Goal: Task Accomplishment & Management: Manage account settings

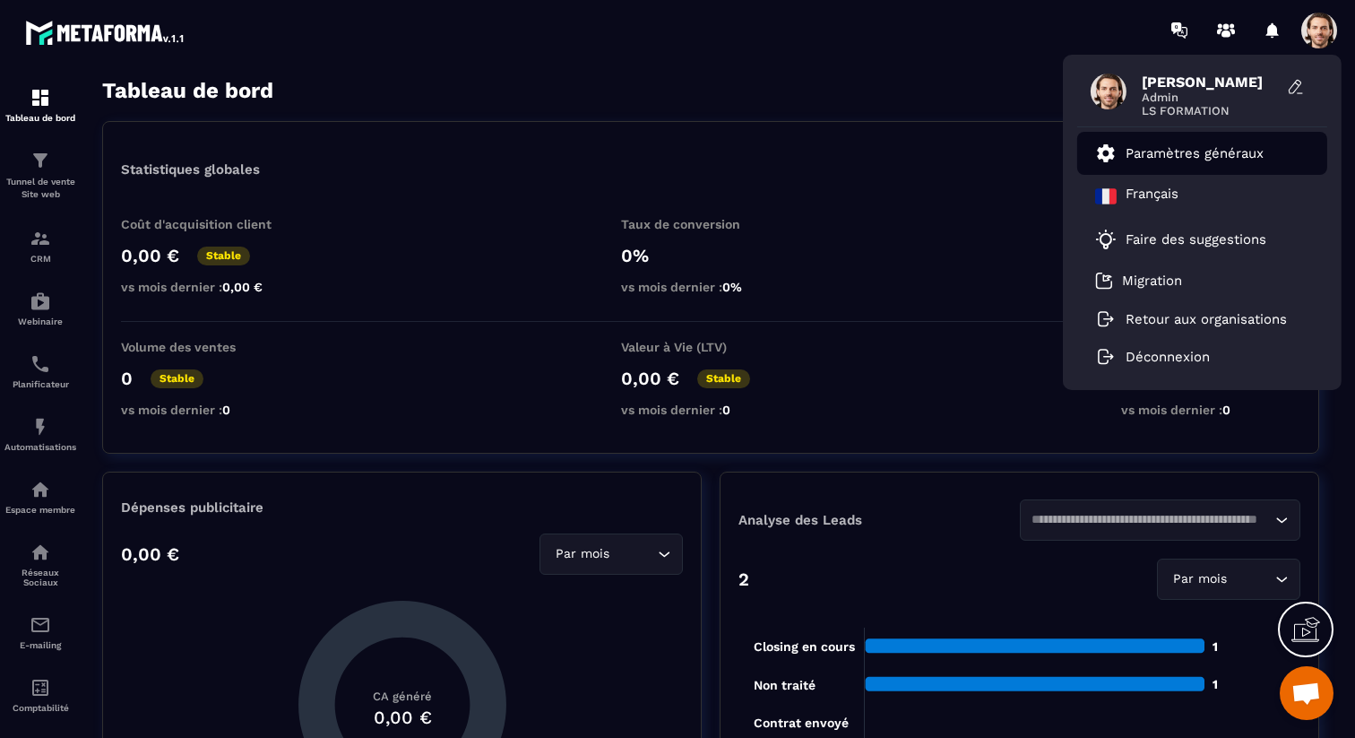
click at [1200, 148] on p "Paramètres généraux" at bounding box center [1195, 153] width 138 height 16
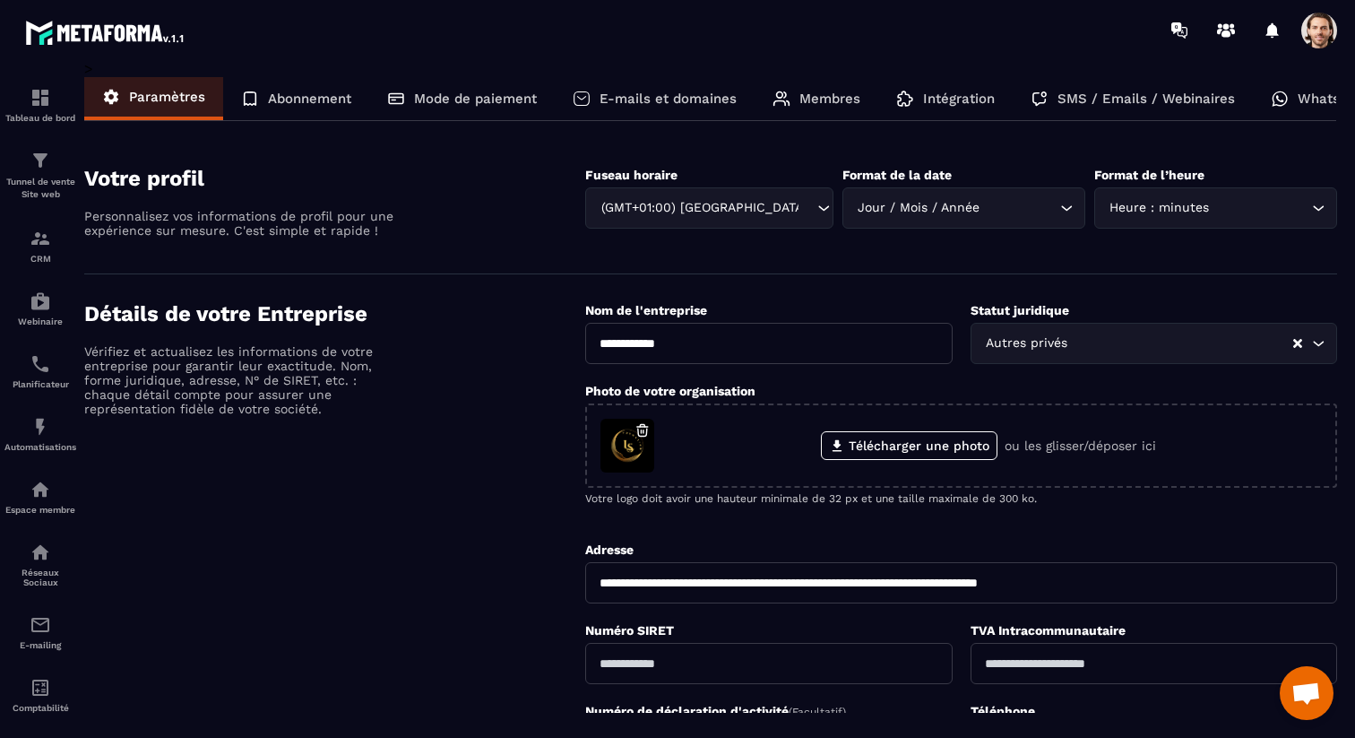
click at [820, 102] on p "Membres" at bounding box center [829, 99] width 61 height 16
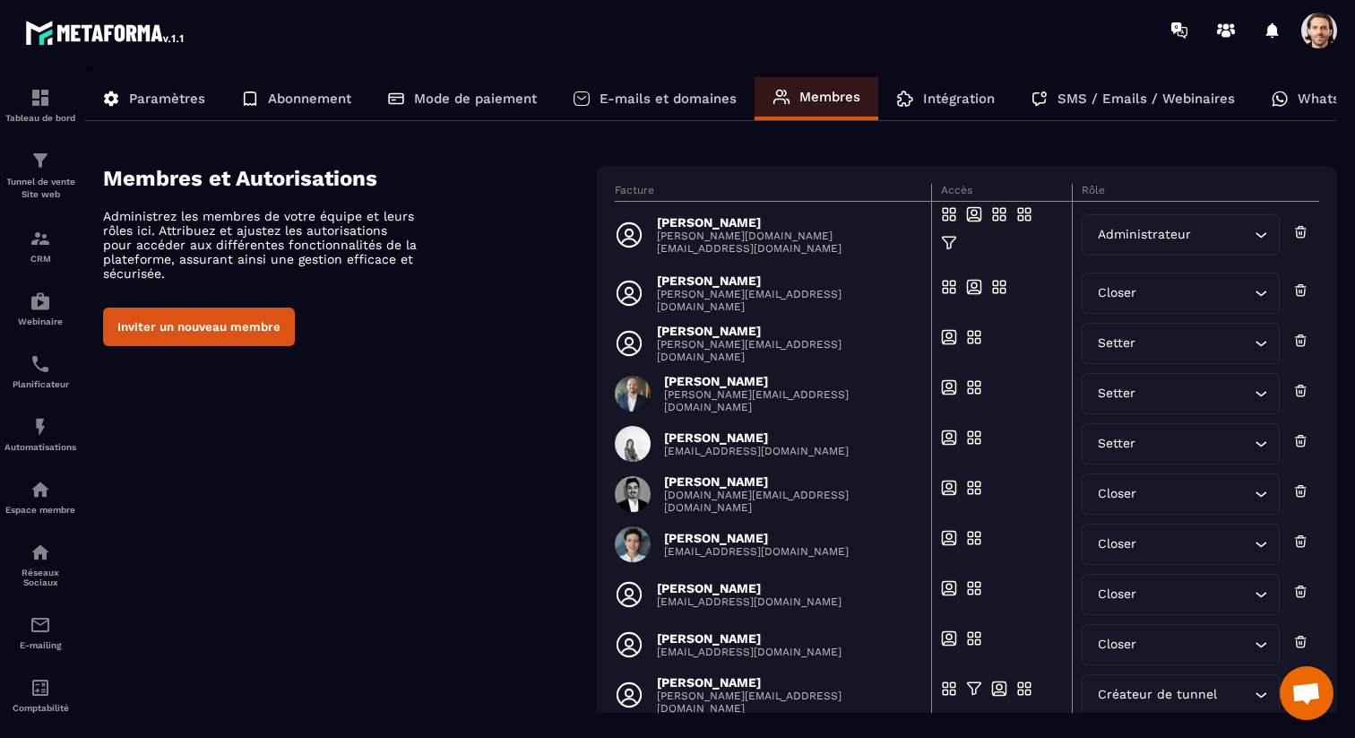
click at [1326, 35] on span at bounding box center [1319, 31] width 36 height 36
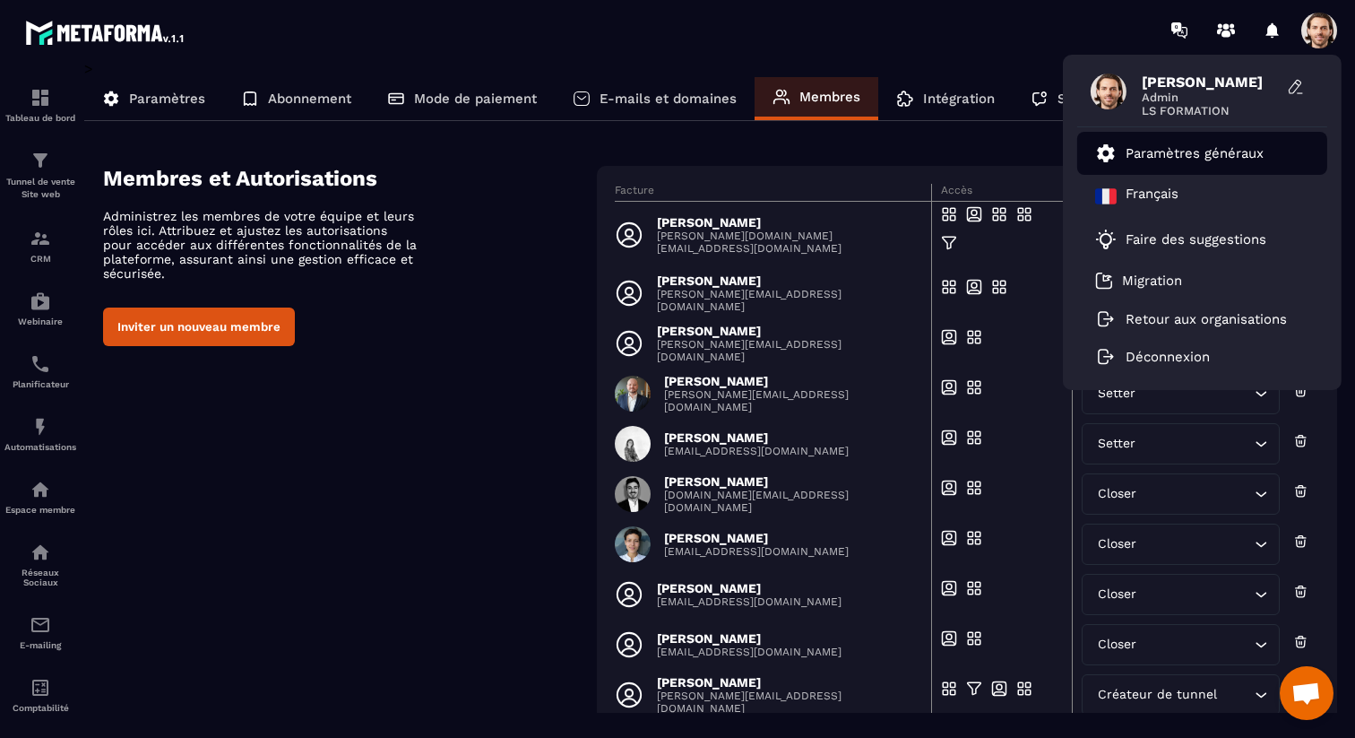
click at [1179, 160] on p "Paramètres généraux" at bounding box center [1195, 153] width 138 height 16
click at [870, 156] on section "Membres et Autorisations Administrez les membres de votre équipe et leurs rôles…" at bounding box center [720, 478] width 1234 height 678
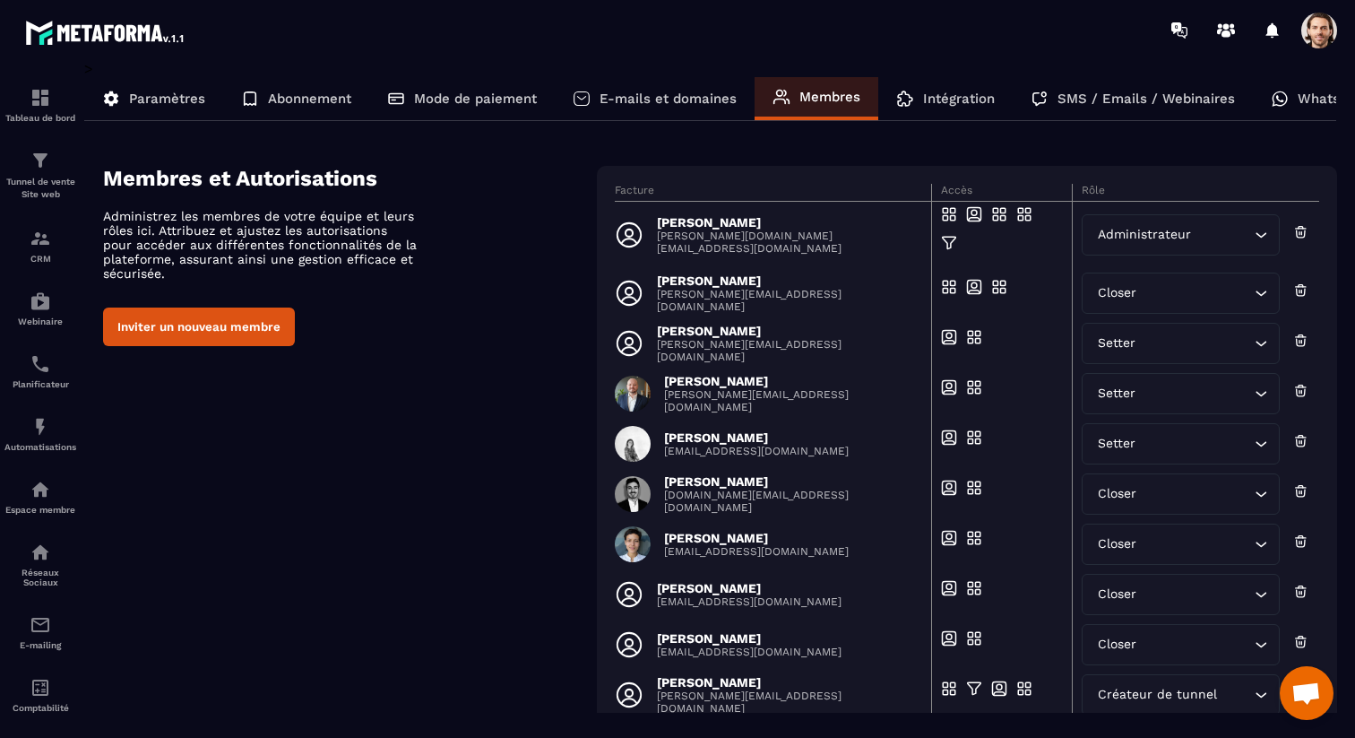
scroll to position [104, 0]
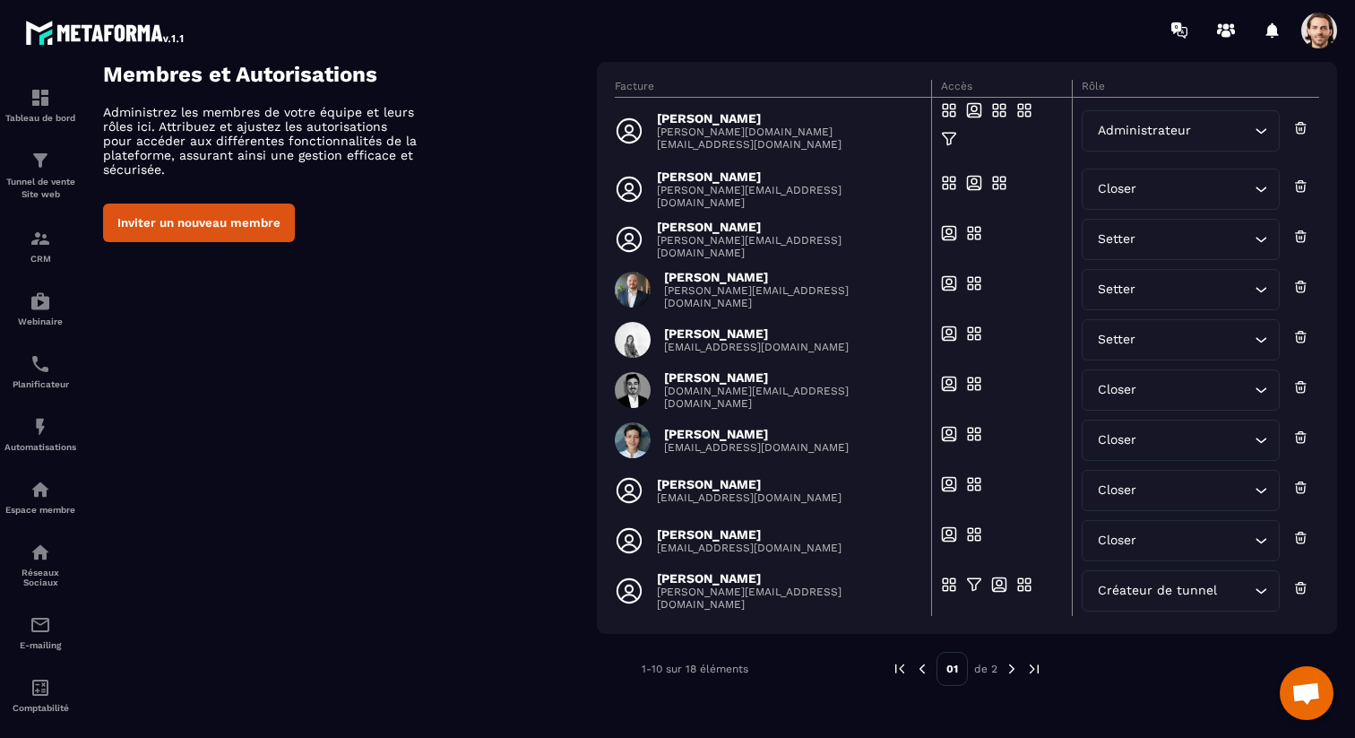
click at [1013, 666] on img at bounding box center [1012, 669] width 16 height 16
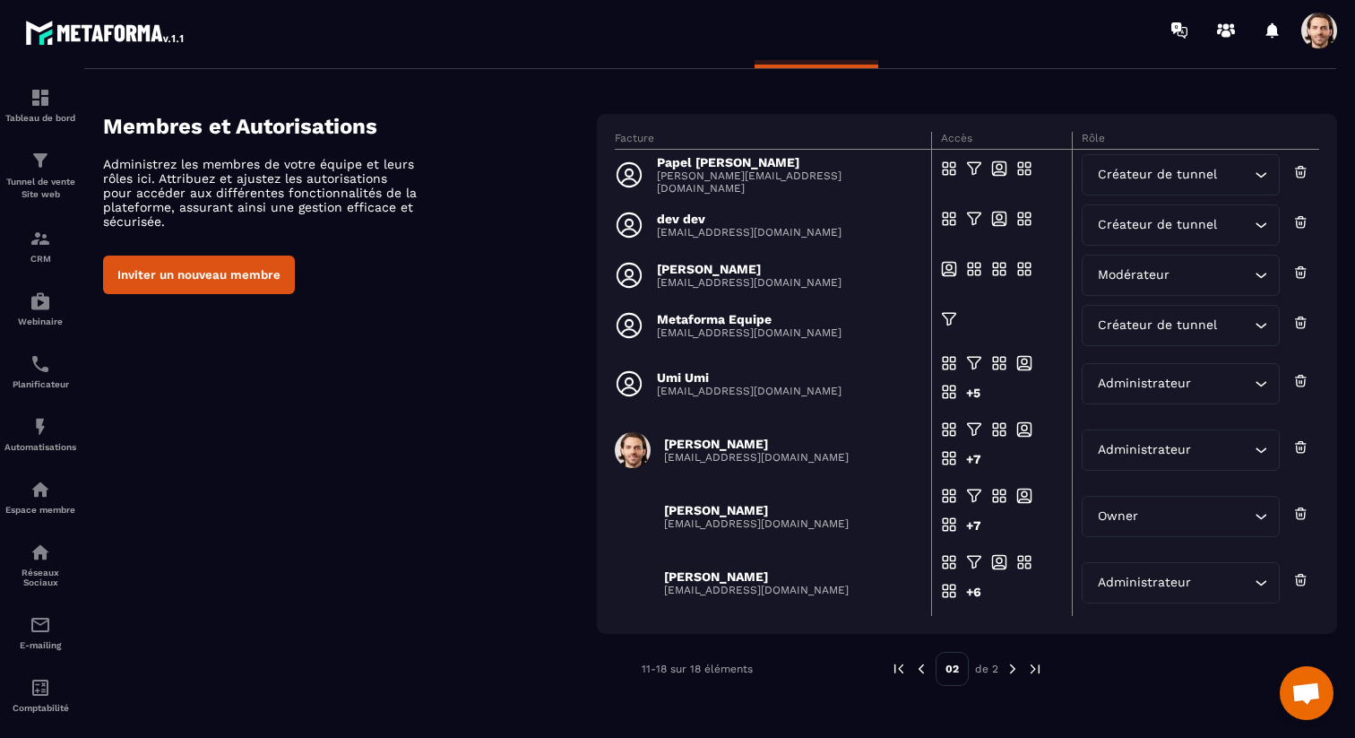
scroll to position [52, 0]
click at [1308, 321] on icon at bounding box center [1300, 323] width 15 height 18
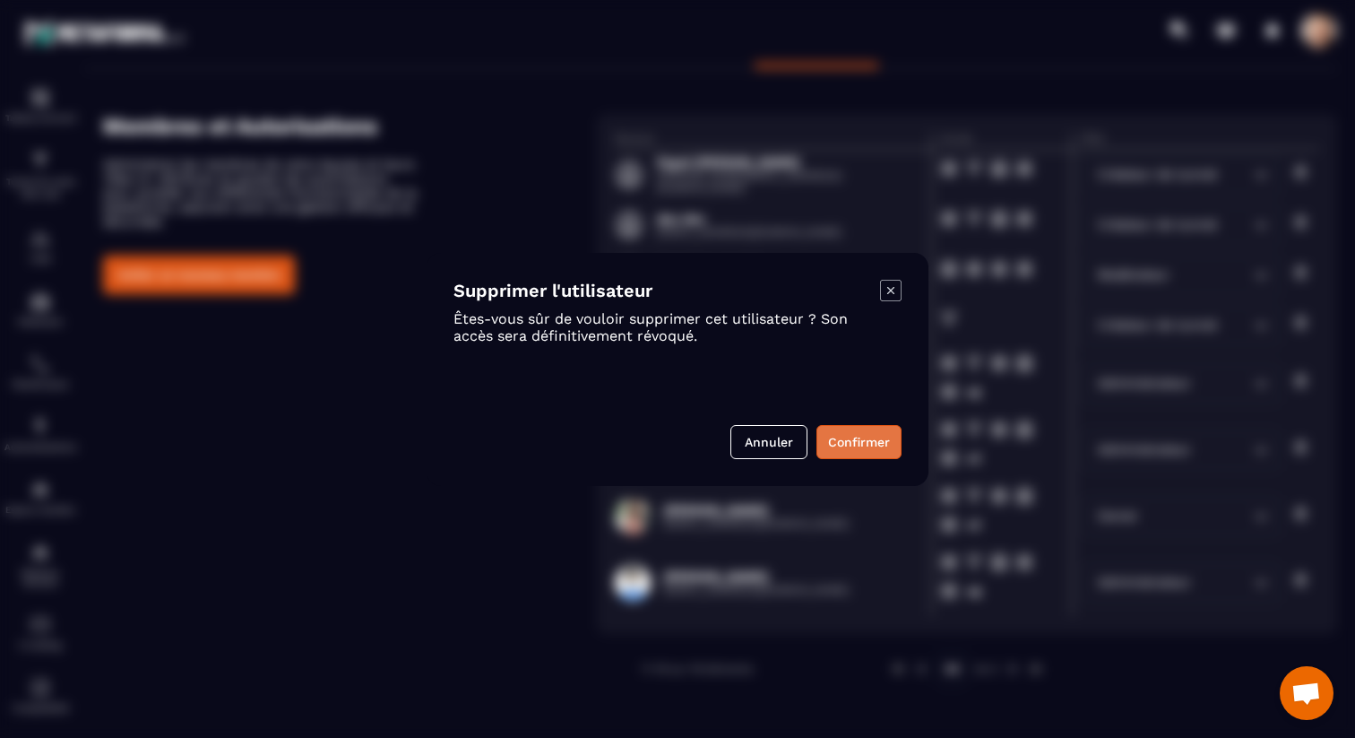
click at [888, 446] on button "Confirmer" at bounding box center [858, 442] width 85 height 34
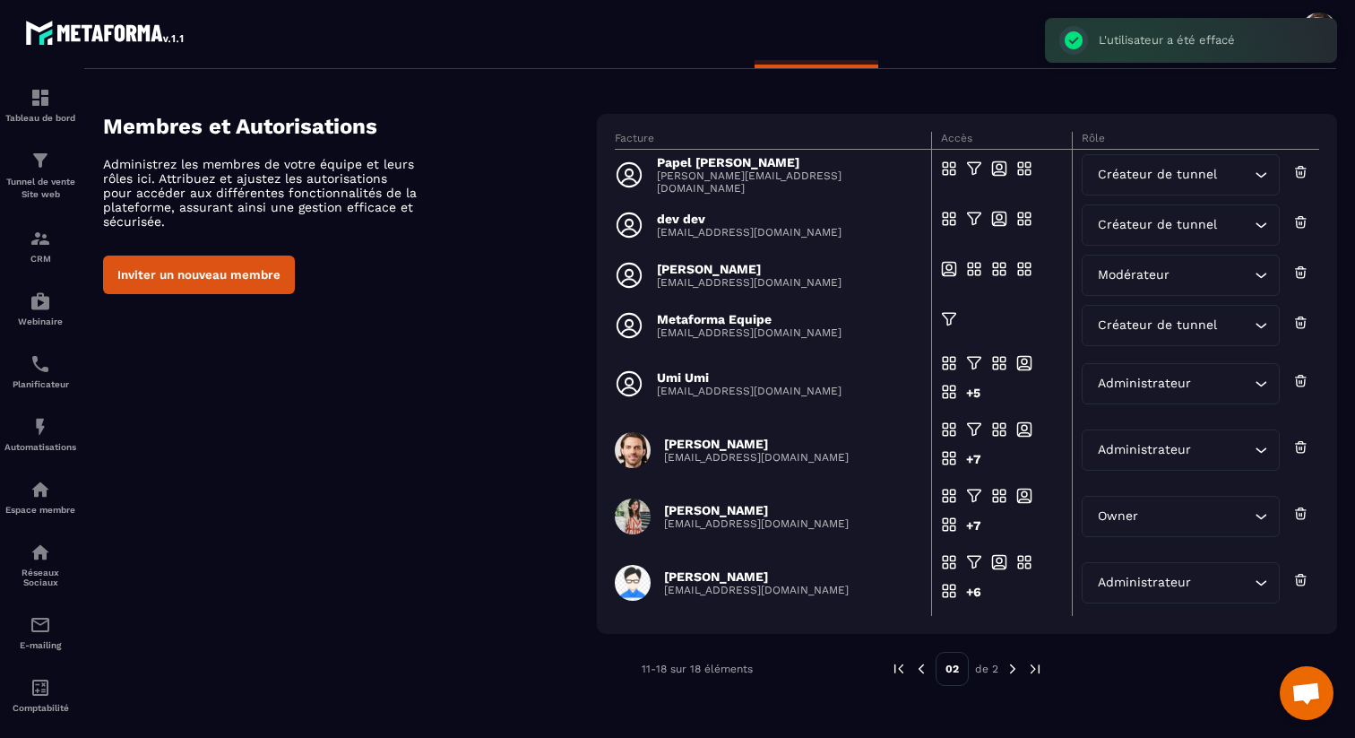
scroll to position [104, 0]
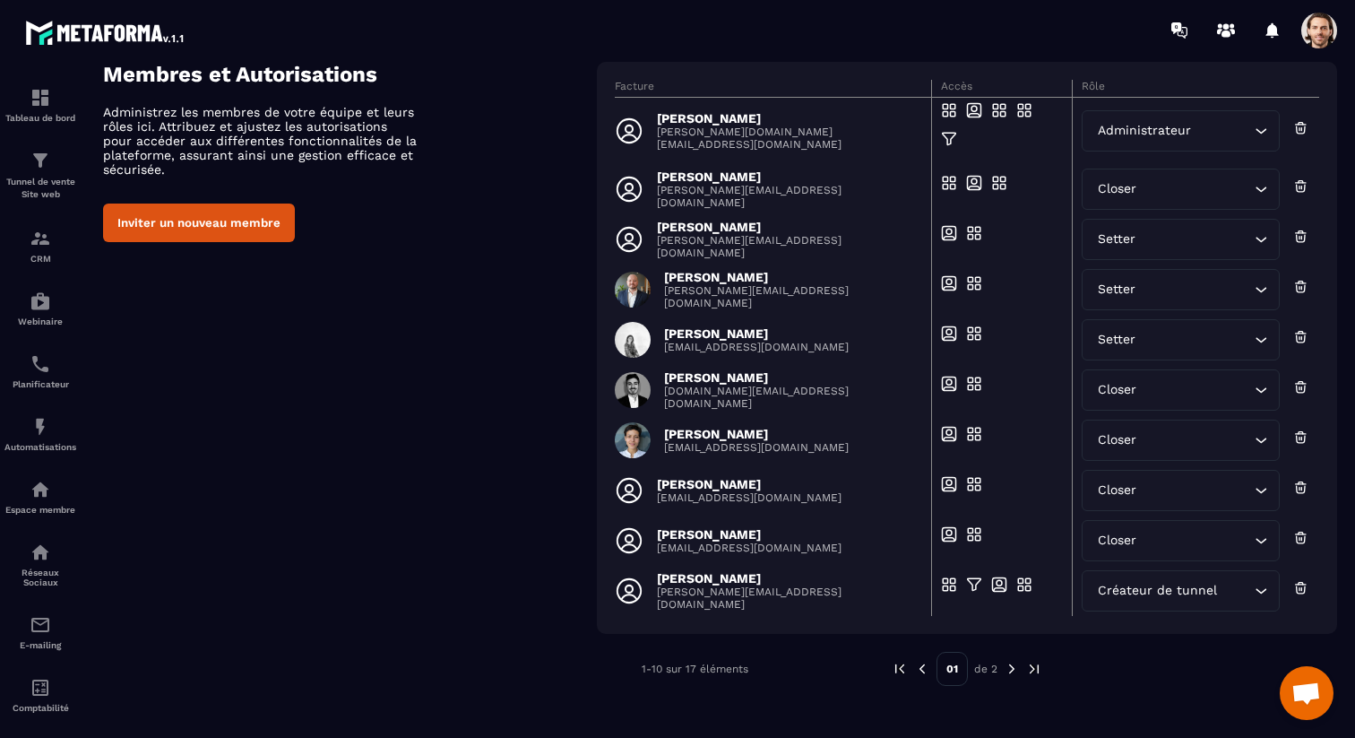
click at [1012, 669] on img at bounding box center [1012, 669] width 16 height 16
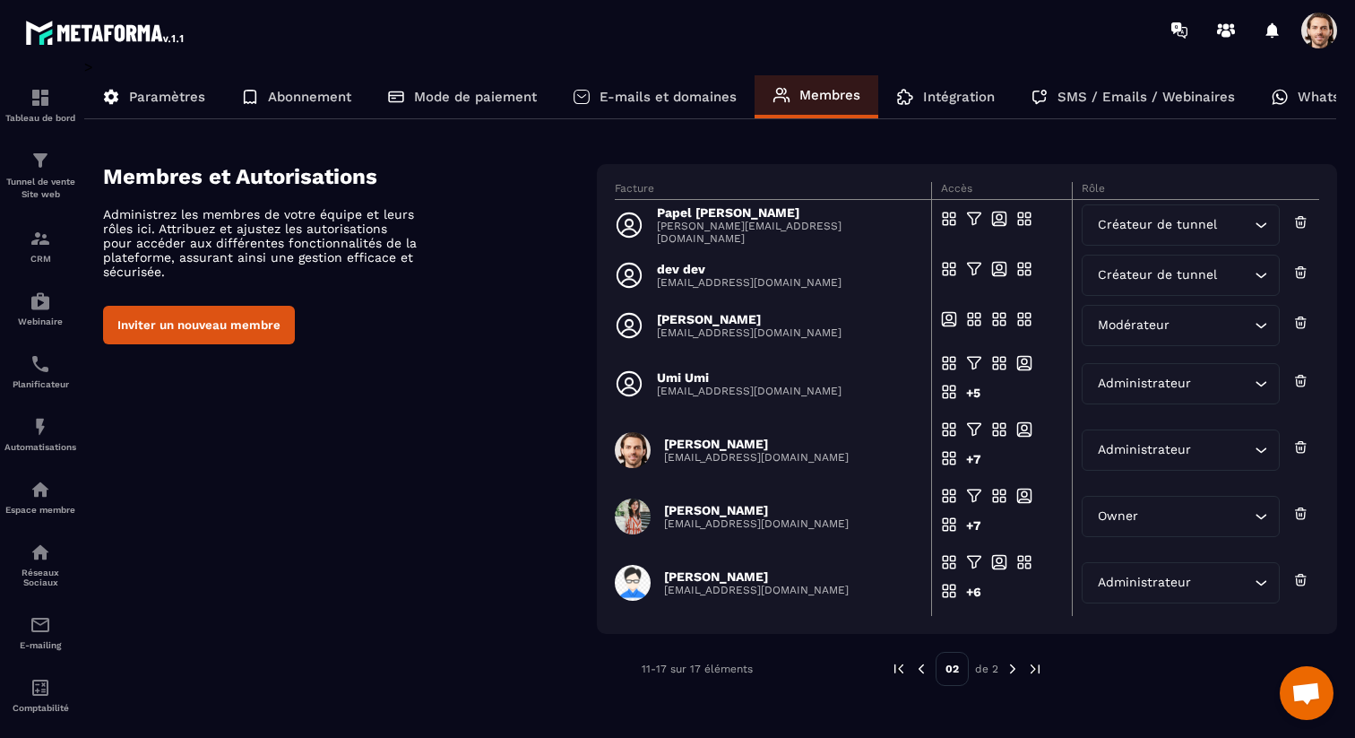
click at [922, 670] on img at bounding box center [921, 669] width 16 height 16
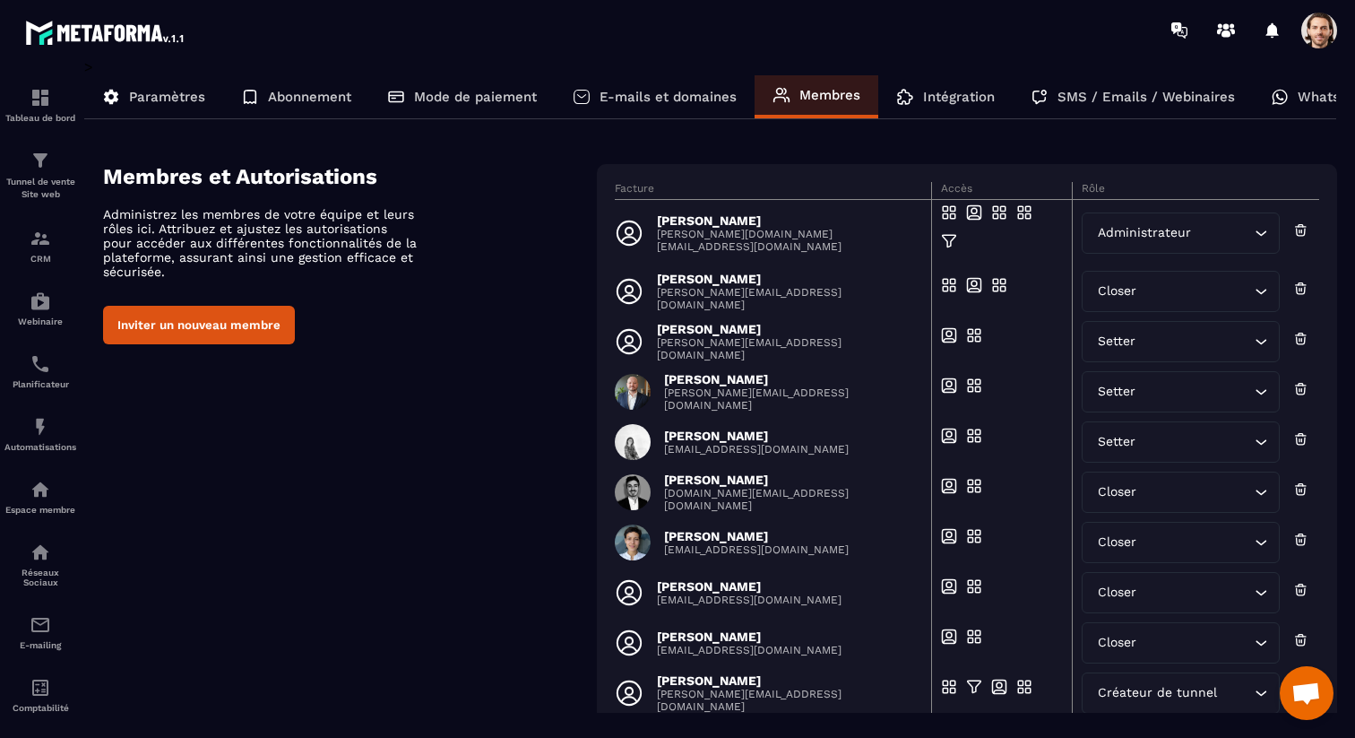
scroll to position [104, 0]
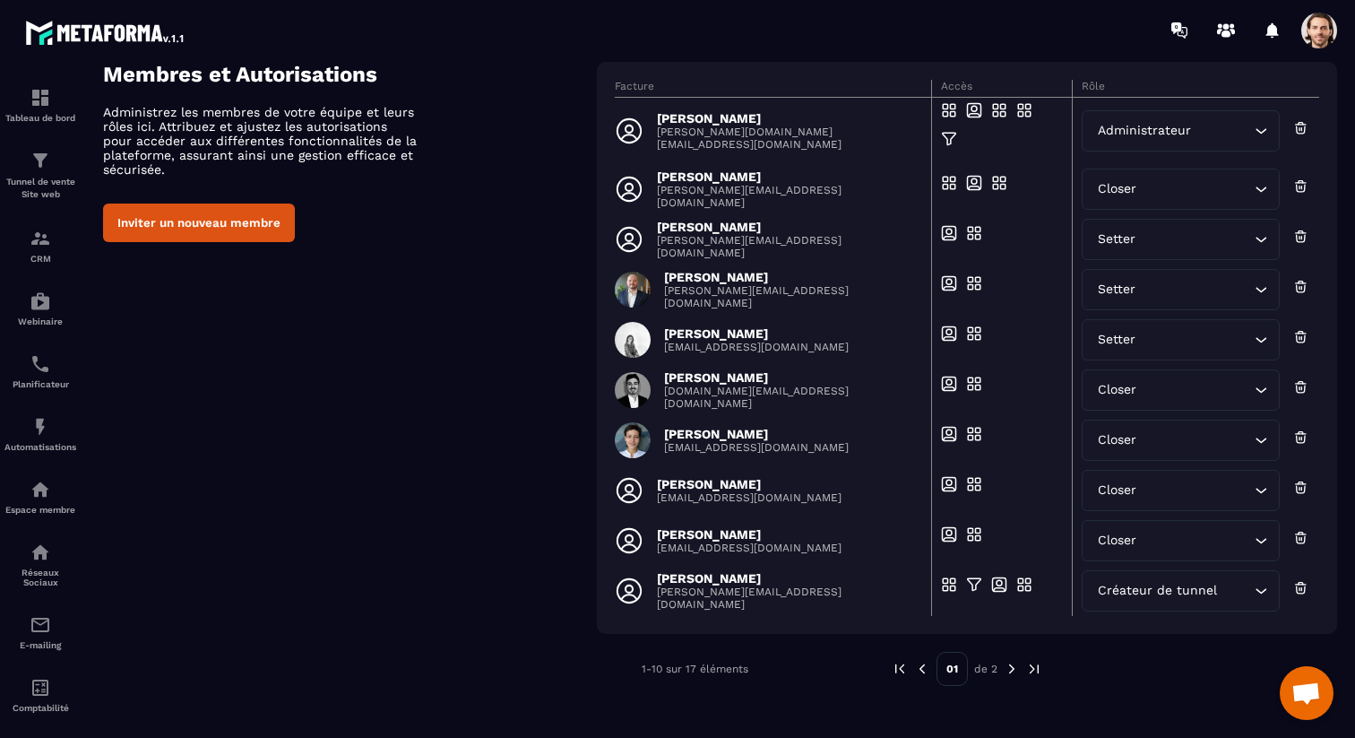
click at [1317, 32] on span at bounding box center [1319, 31] width 36 height 36
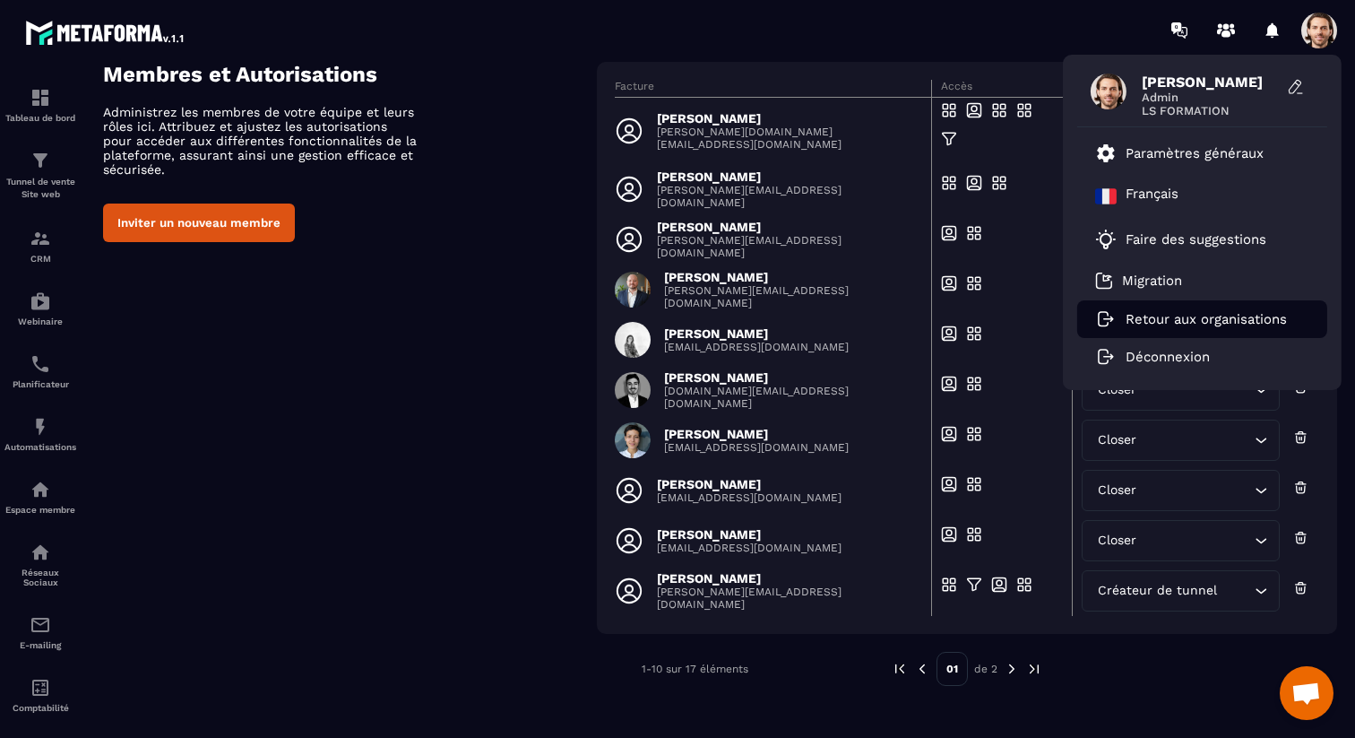
click at [1164, 315] on p "Retour aux organisations" at bounding box center [1206, 319] width 161 height 16
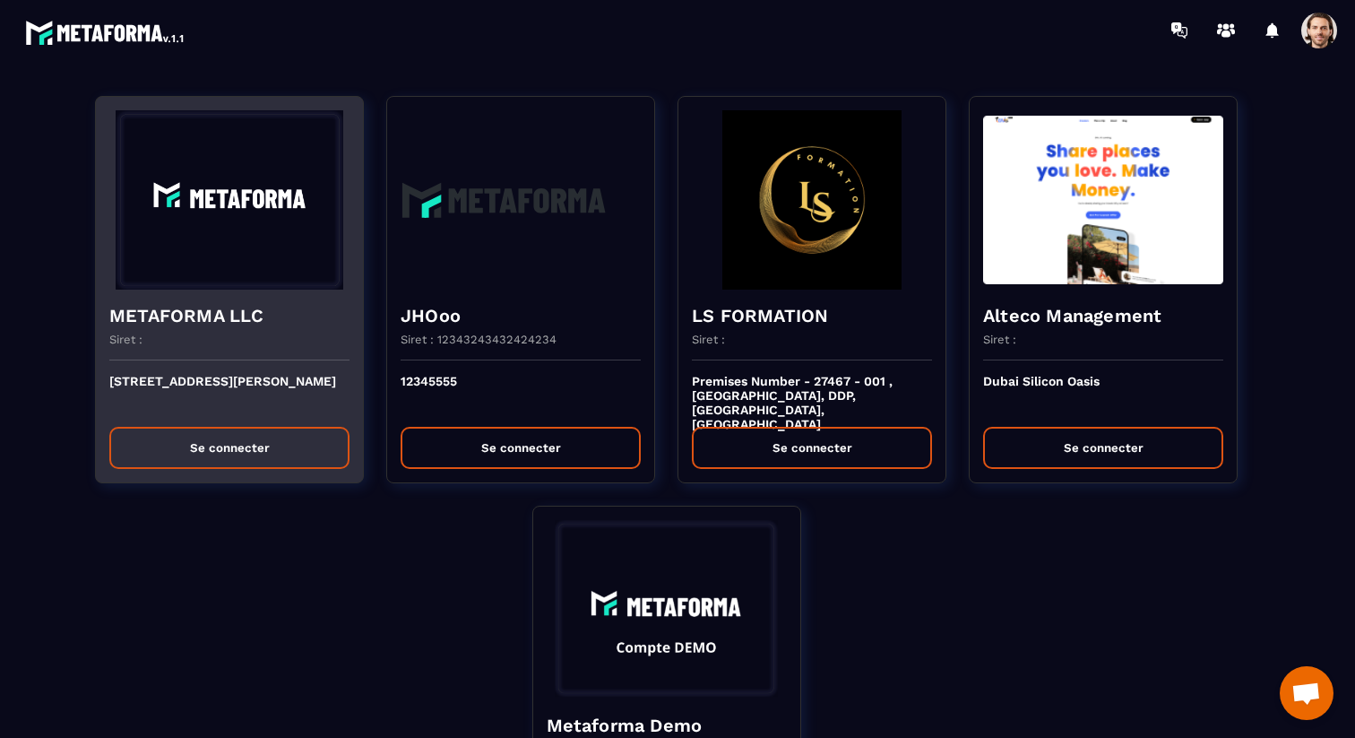
click at [186, 295] on div "METAFORMA LLC Siret :" at bounding box center [229, 324] width 267 height 71
